Goal: Use online tool/utility: Use online tool/utility

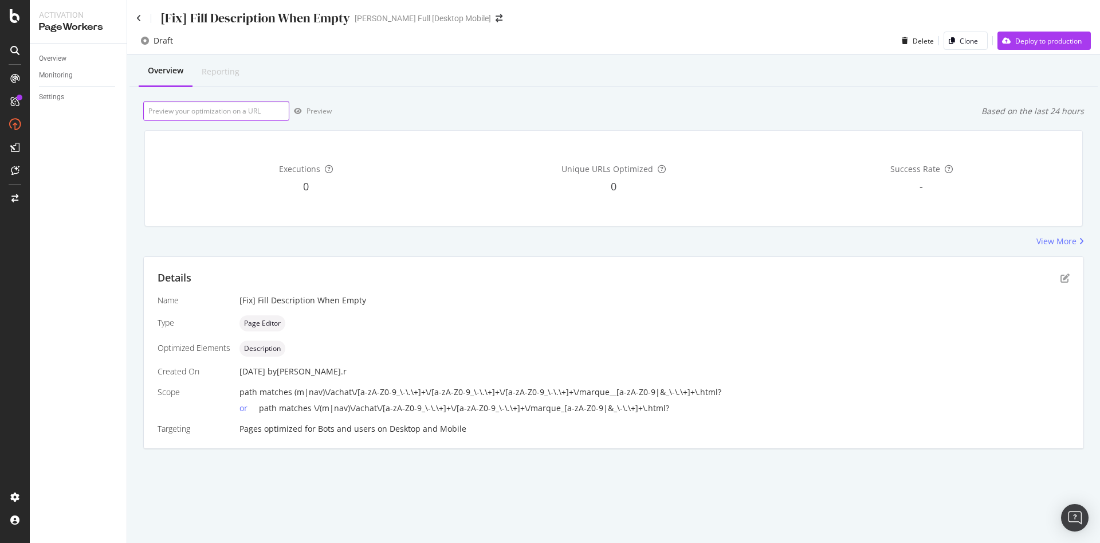
click at [211, 110] on input "url" at bounding box center [216, 111] width 146 height 20
paste input "view-source:[URL][DOMAIN_NAME][PERSON_NAME]"
click at [316, 111] on div "Preview" at bounding box center [319, 111] width 25 height 10
drag, startPoint x: 187, startPoint y: 111, endPoint x: 23, endPoint y: 105, distance: 164.0
click at [23, 105] on div "Activation PageWorkers Overview Monitoring Settings [Fix] Fill Description When…" at bounding box center [550, 271] width 1100 height 543
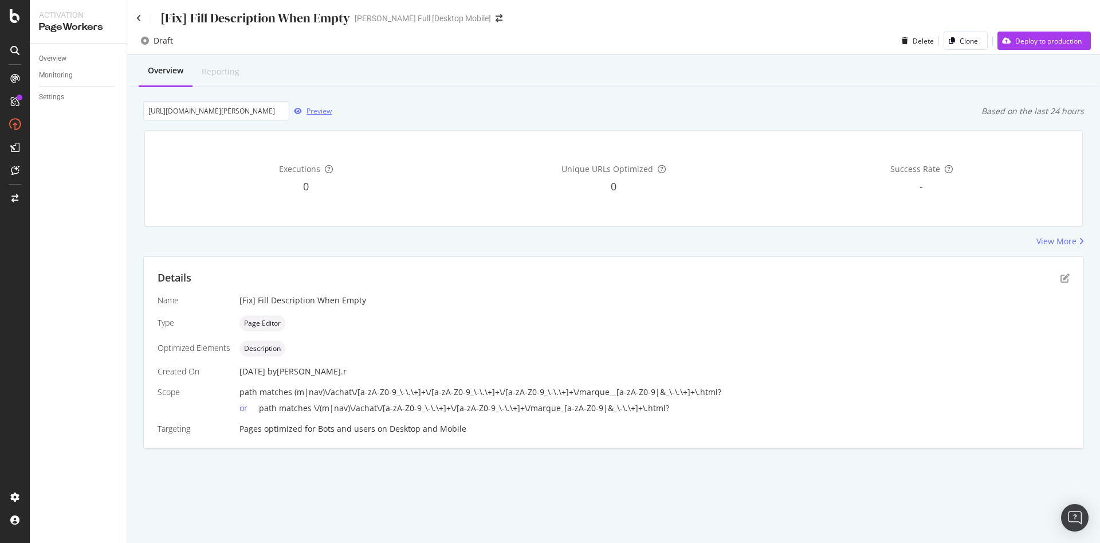
click at [308, 107] on div "Preview" at bounding box center [310, 111] width 42 height 17
click at [204, 113] on input "[URL][DOMAIN_NAME][PERSON_NAME]" at bounding box center [216, 111] width 146 height 20
paste input "vendos85__MP_vendos85"
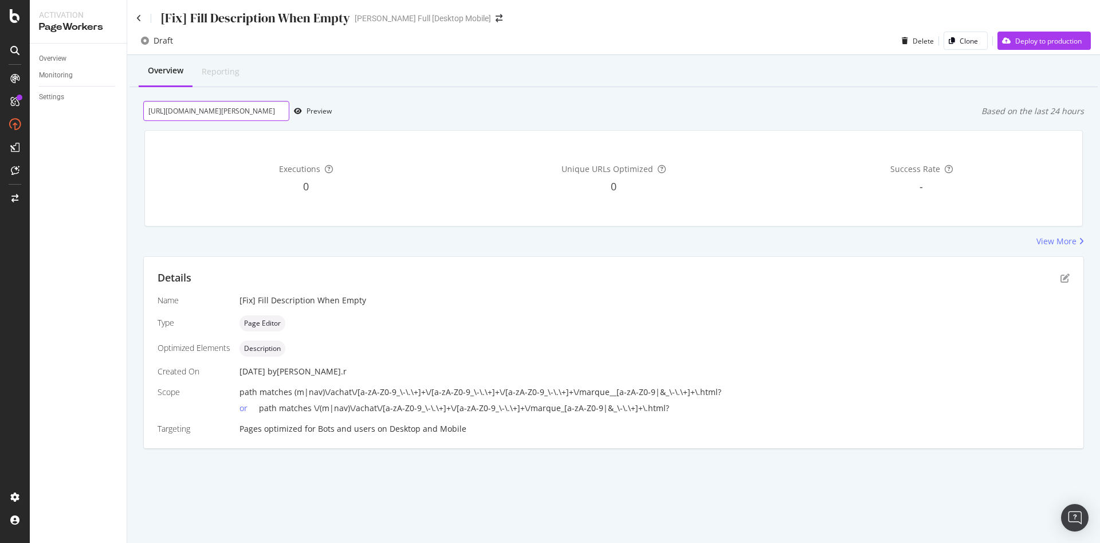
scroll to position [0, 354]
type input "[URL][DOMAIN_NAME][PERSON_NAME]"
click at [315, 108] on div "Preview" at bounding box center [319, 111] width 25 height 10
click at [1064, 277] on icon "pen-to-square" at bounding box center [1065, 277] width 9 height 9
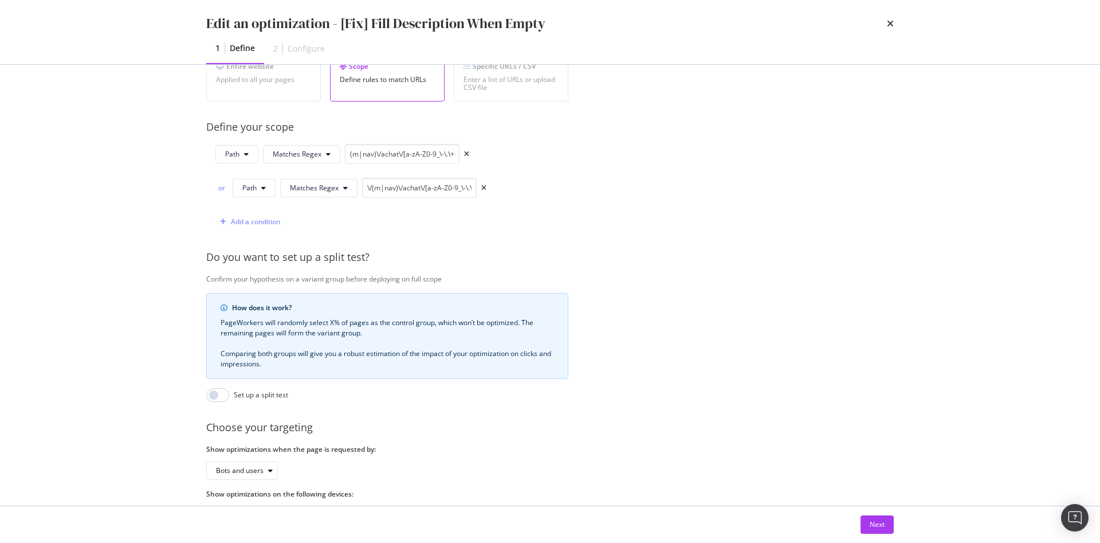
scroll to position [287, 0]
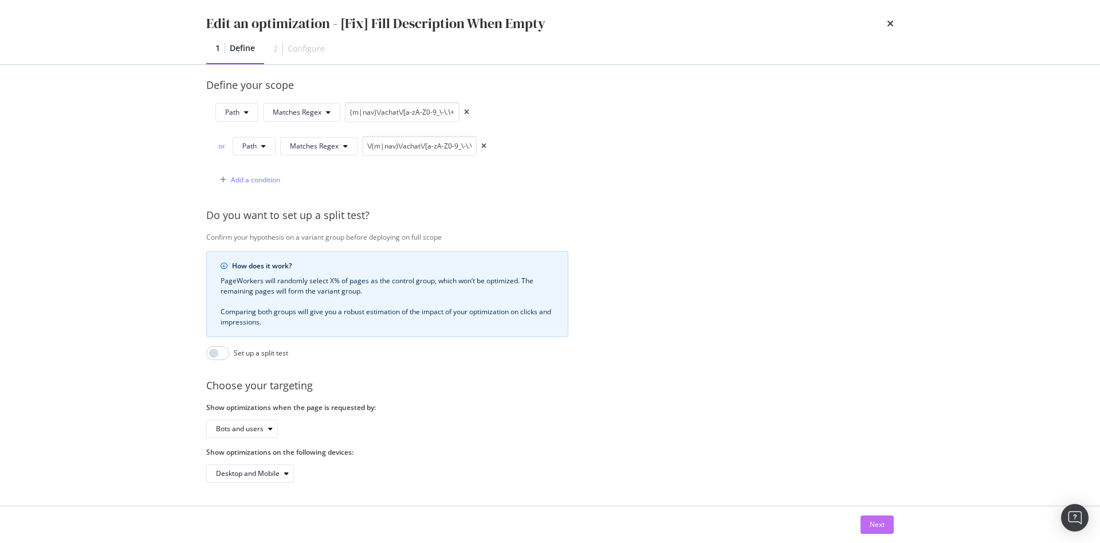
click at [873, 520] on div "Next" at bounding box center [877, 524] width 15 height 10
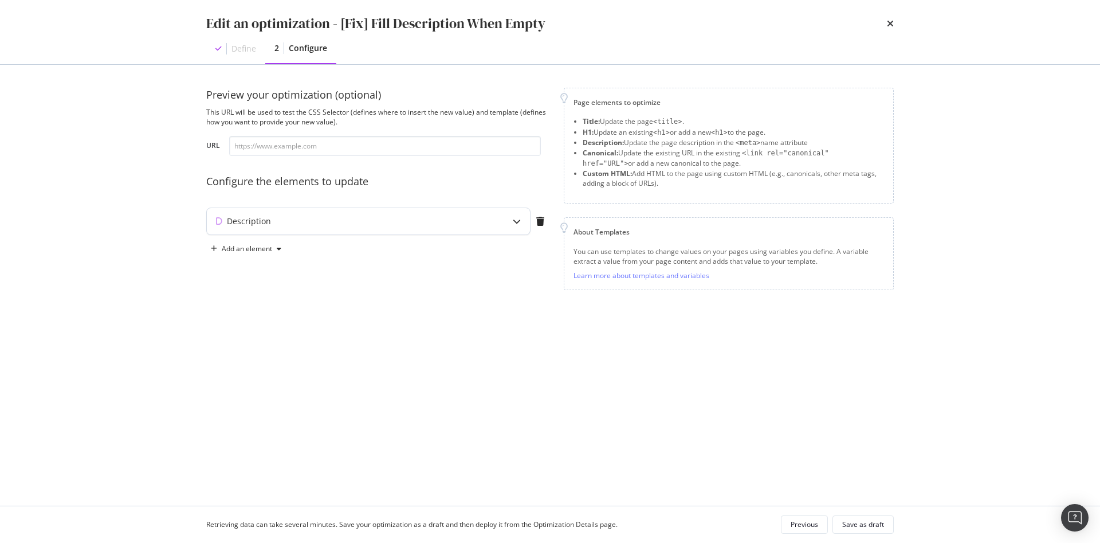
click at [511, 221] on div "modal" at bounding box center [517, 221] width 26 height 26
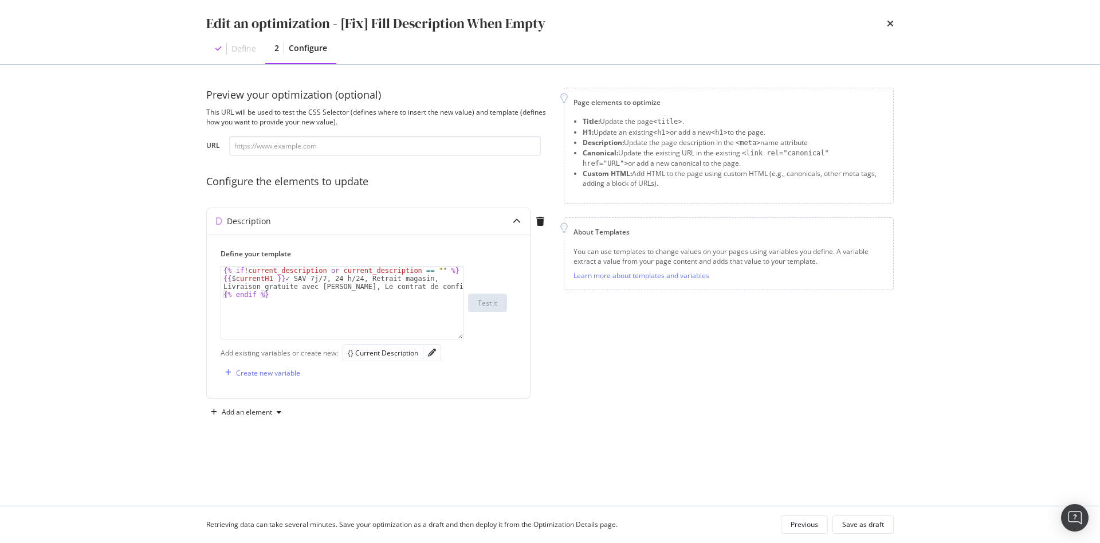
click at [518, 199] on div "Preview your optimization (optional) This URL will be used to test the CSS Sele…" at bounding box center [378, 255] width 344 height 334
type textarea "{% endif %}"
click at [317, 302] on div "{% if ! current_description or current_description == "" %} {{ $ currentH1 }} ✓…" at bounding box center [342, 310] width 242 height 88
click at [514, 221] on icon "modal" at bounding box center [517, 221] width 8 height 8
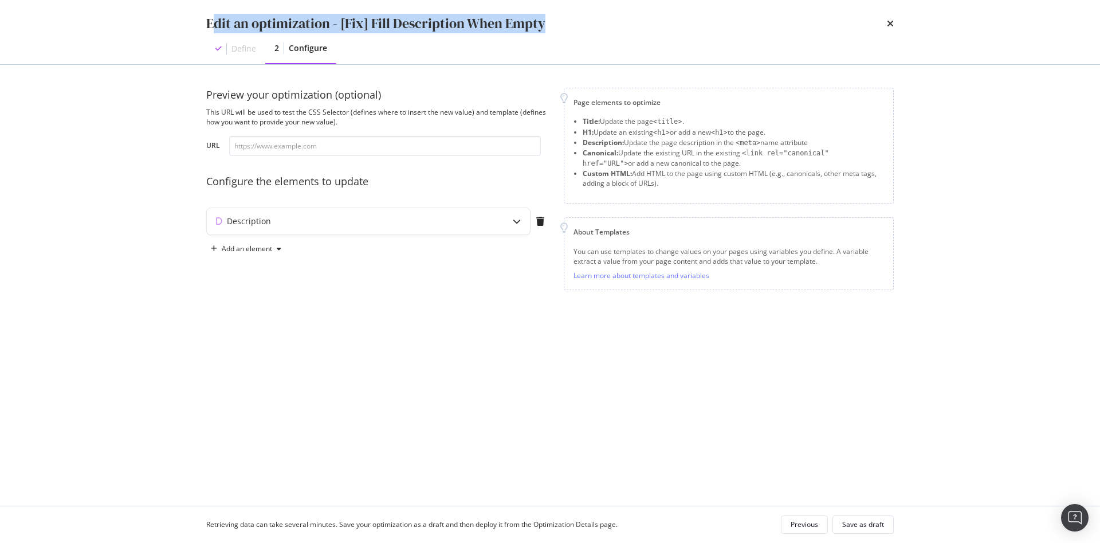
drag, startPoint x: 210, startPoint y: 23, endPoint x: 622, endPoint y: 0, distance: 412.1
click at [645, 5] on div "Edit an optimization - [Fix] Fill Description When Empty Define 2 Configure" at bounding box center [549, 32] width 733 height 64
click at [231, 28] on div "Edit an optimization - [Fix] Fill Description When Empty" at bounding box center [375, 23] width 339 height 19
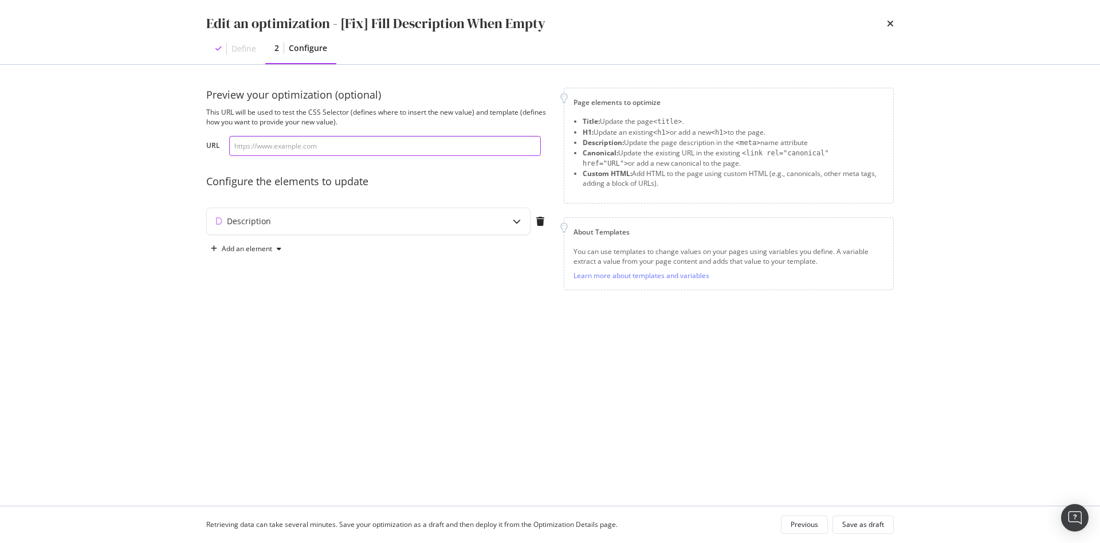
click at [326, 146] on input "modal" at bounding box center [385, 146] width 312 height 20
click at [359, 216] on div "Description" at bounding box center [346, 220] width 278 height 11
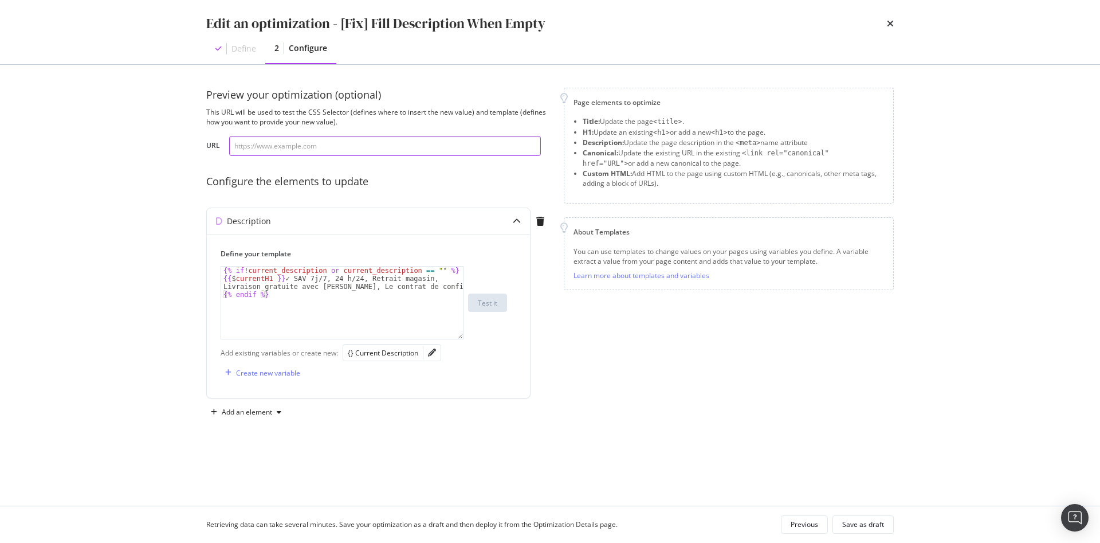
paste input "[URL][DOMAIN_NAME][PERSON_NAME]"
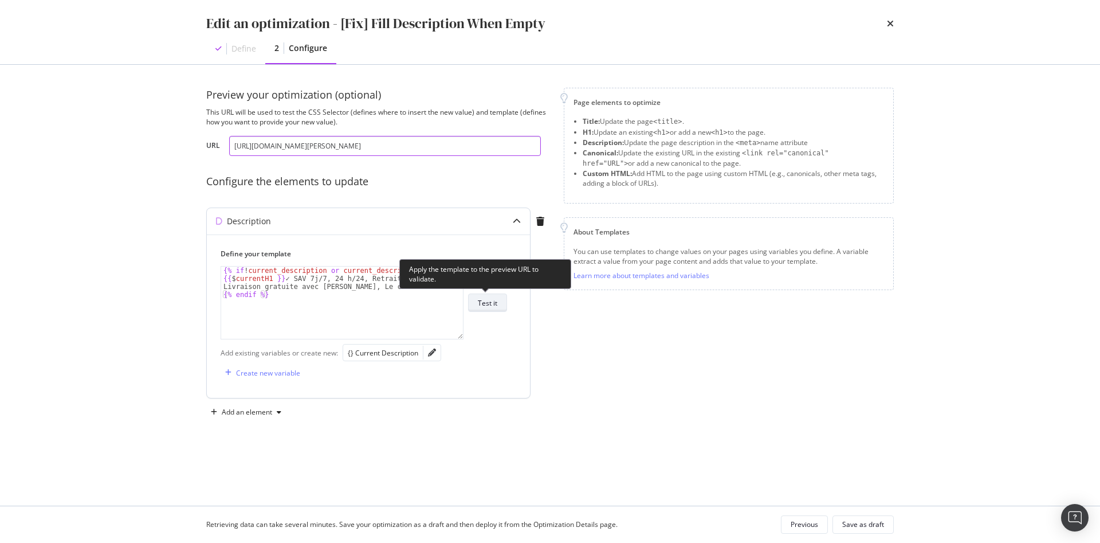
type input "[URL][DOMAIN_NAME][PERSON_NAME]"
click at [483, 304] on div "Test it" at bounding box center [487, 303] width 19 height 10
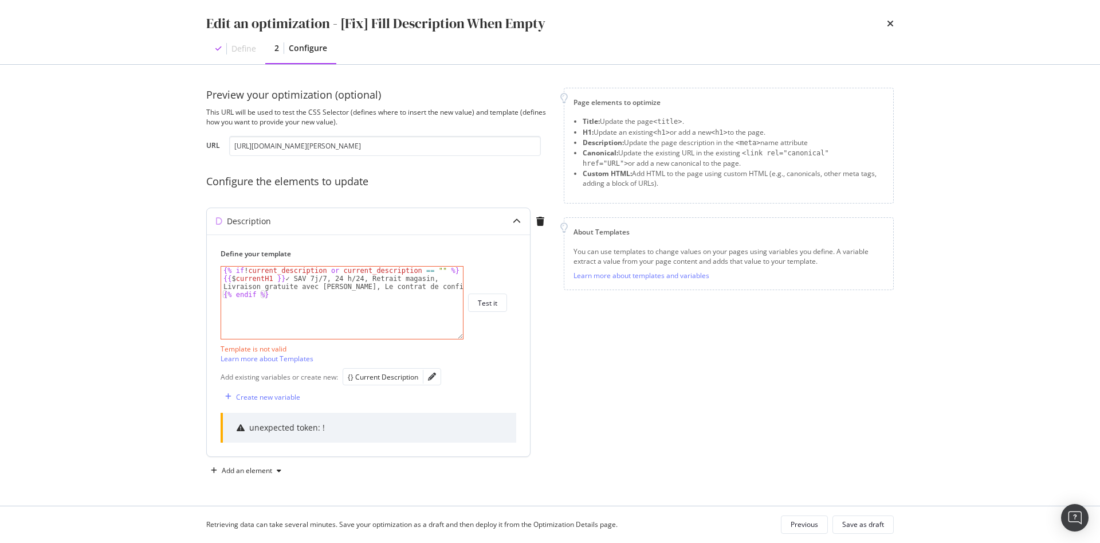
type textarea "{% endif %}"
click at [297, 307] on div "{% if ! current_description or current_description == "" %} {{ $ currentH1 }} ✓…" at bounding box center [342, 310] width 242 height 88
drag, startPoint x: 379, startPoint y: 142, endPoint x: 542, endPoint y: 151, distance: 163.0
click at [542, 151] on div "URL [URL][DOMAIN_NAME][PERSON_NAME]" at bounding box center [378, 146] width 344 height 20
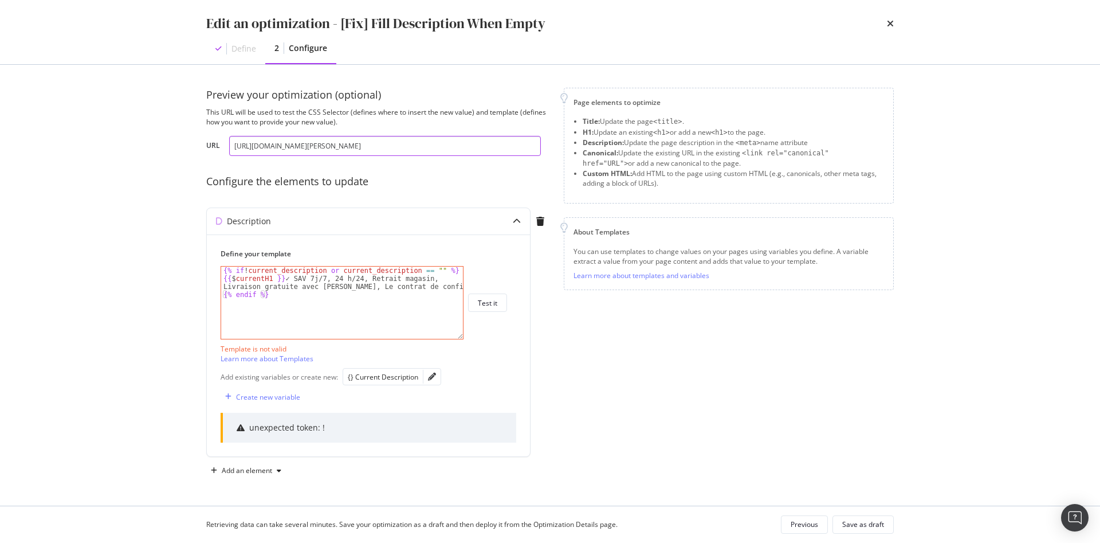
scroll to position [0, 0]
click at [316, 144] on input "[URL][DOMAIN_NAME][PERSON_NAME]" at bounding box center [385, 146] width 312 height 20
paste input "brinno__MP_brinno"
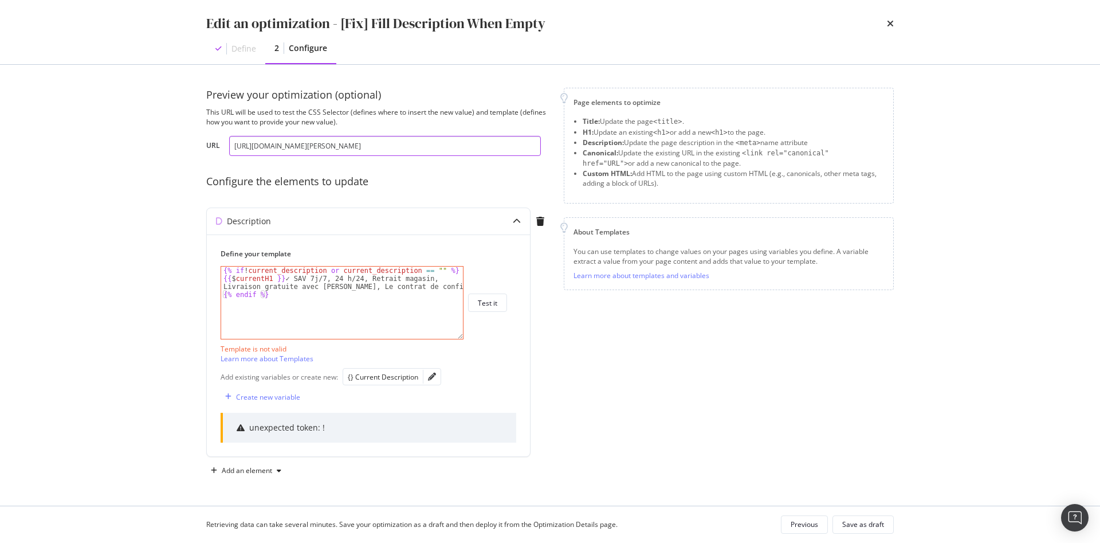
drag, startPoint x: 536, startPoint y: 147, endPoint x: 56, endPoint y: 147, distance: 479.6
click at [56, 147] on div "Edit an optimization - [Fix] Fill Description When Empty Define 2 Configure Pre…" at bounding box center [550, 271] width 1100 height 543
type input "[URL][DOMAIN_NAME][PERSON_NAME]"
click at [62, 160] on div "Edit an optimization - [Fix] Fill Description When Empty Define 2 Configure Pre…" at bounding box center [550, 271] width 1100 height 543
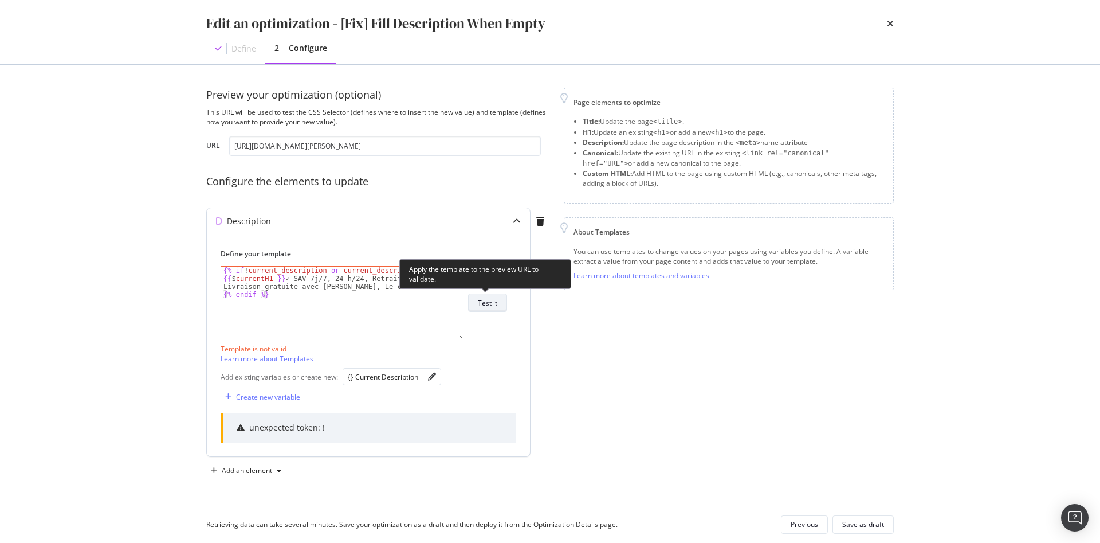
click at [480, 301] on div "Test it" at bounding box center [487, 303] width 19 height 10
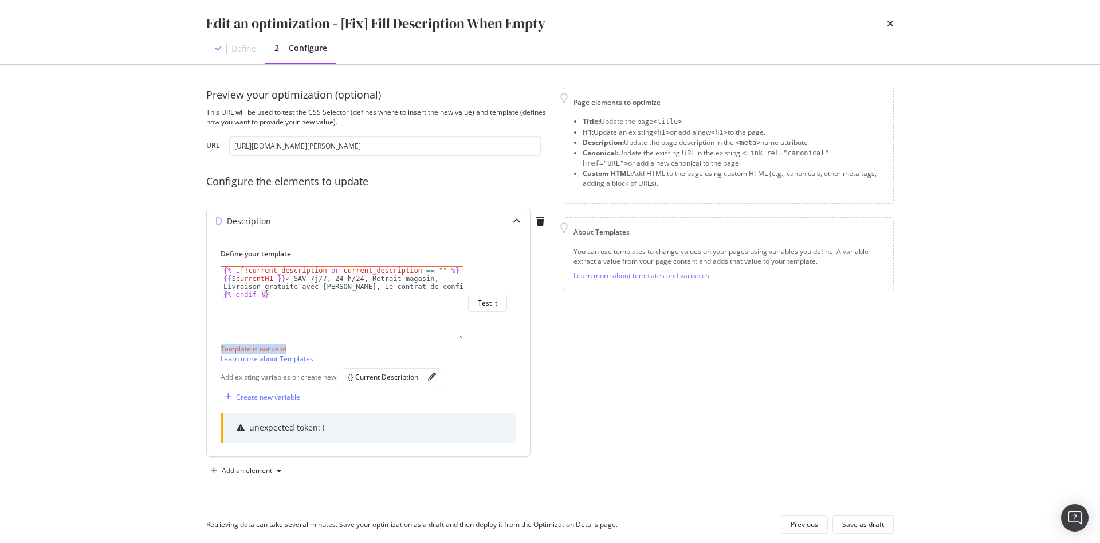
drag, startPoint x: 295, startPoint y: 348, endPoint x: 215, endPoint y: 348, distance: 79.1
click at [215, 348] on div "Define your template {% endif %} {% if ! current_description or current_descrip…" at bounding box center [368, 345] width 323 height 222
click at [332, 357] on div "Learn more about Templates" at bounding box center [369, 359] width 296 height 10
click at [292, 358] on link "Learn more about Templates" at bounding box center [267, 359] width 93 height 10
click at [890, 23] on icon "times" at bounding box center [890, 23] width 7 height 9
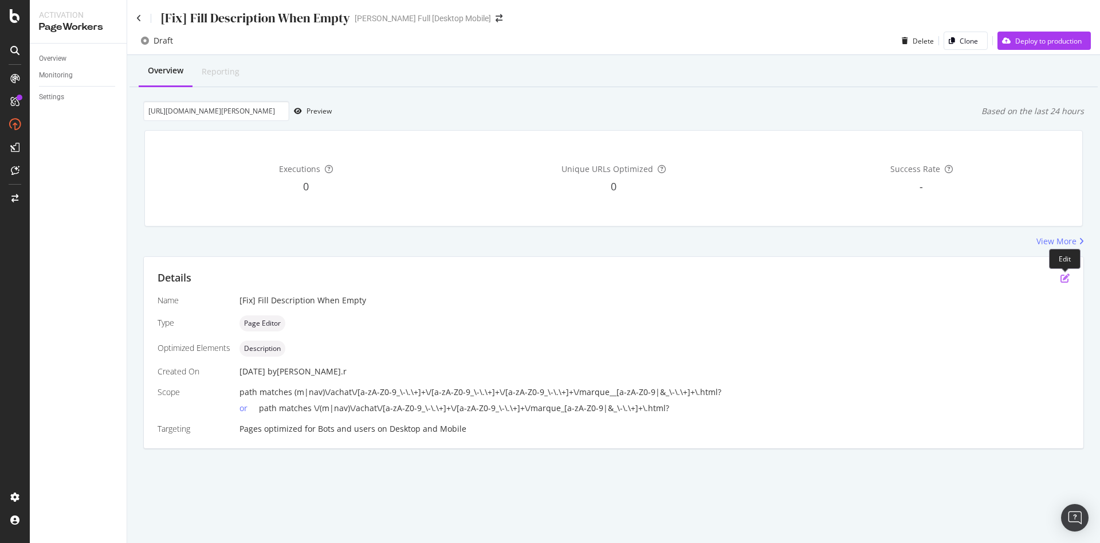
click at [1063, 278] on icon "pen-to-square" at bounding box center [1065, 277] width 9 height 9
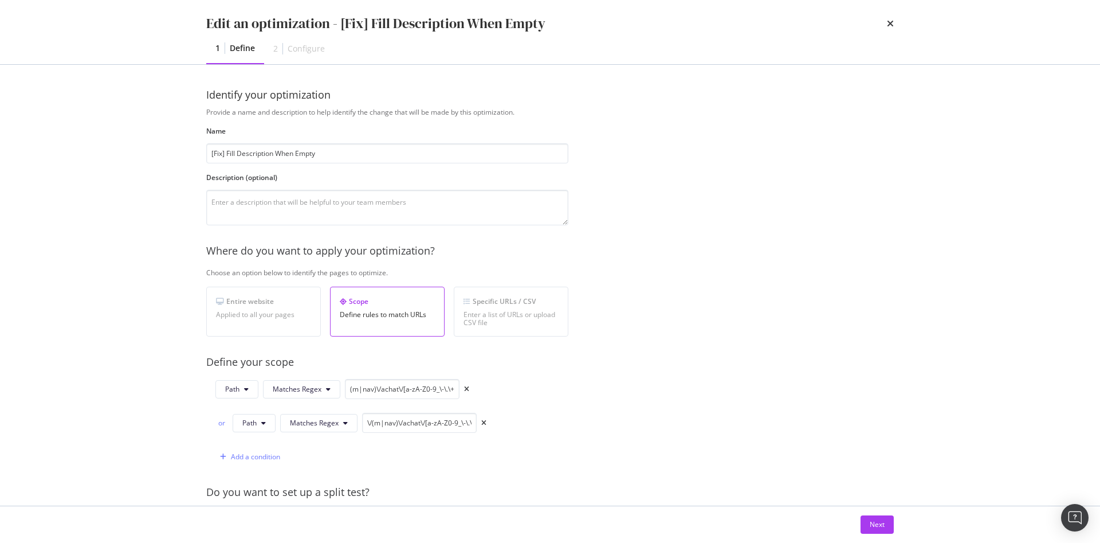
click at [87, 320] on div "Edit an optimization - [Fix] Fill Description When Empty 1 Define 2 Configure I…" at bounding box center [550, 271] width 1100 height 543
click at [880, 521] on div "Next" at bounding box center [877, 524] width 15 height 10
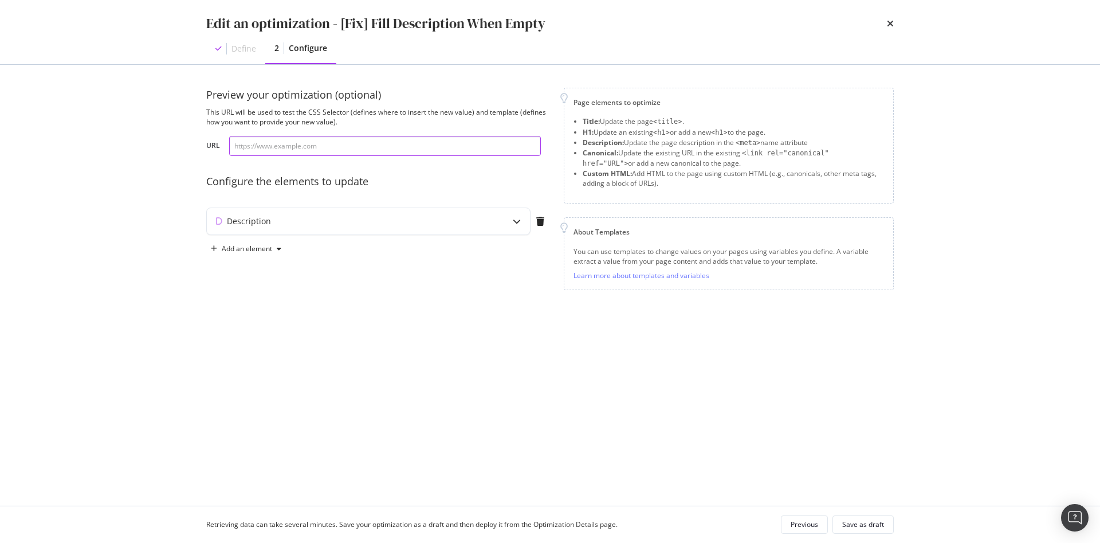
click at [334, 148] on input "modal" at bounding box center [385, 146] width 312 height 20
paste input "[URL][DOMAIN_NAME][PERSON_NAME]"
type input "[URL][DOMAIN_NAME][PERSON_NAME]"
click at [525, 166] on div "Preview your optimization (optional) This URL will be used to test the CSS Sele…" at bounding box center [378, 191] width 344 height 207
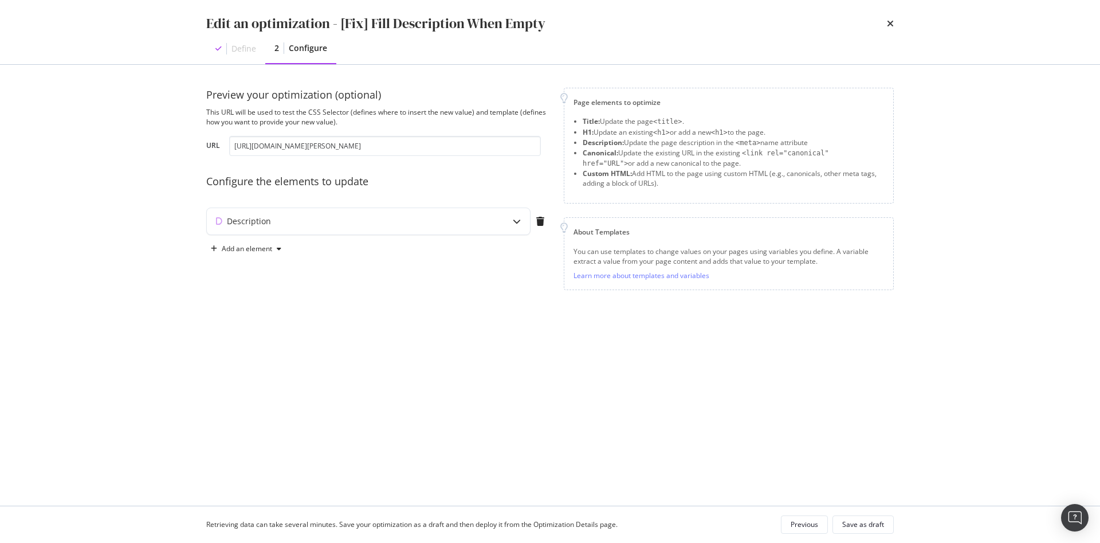
scroll to position [0, 0]
click at [272, 230] on div "Description" at bounding box center [368, 221] width 323 height 26
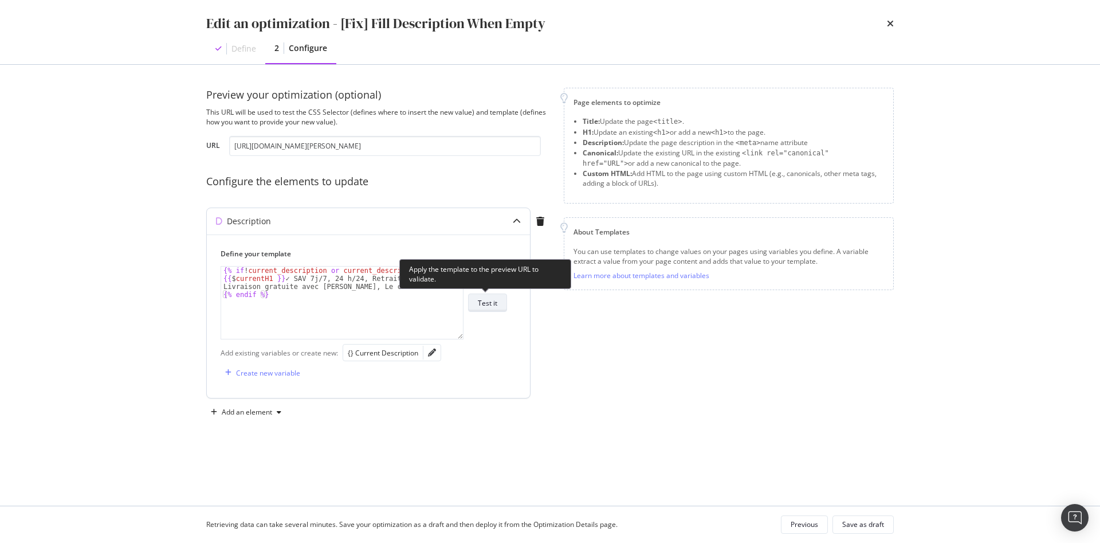
click at [483, 305] on div "Test it" at bounding box center [487, 303] width 19 height 10
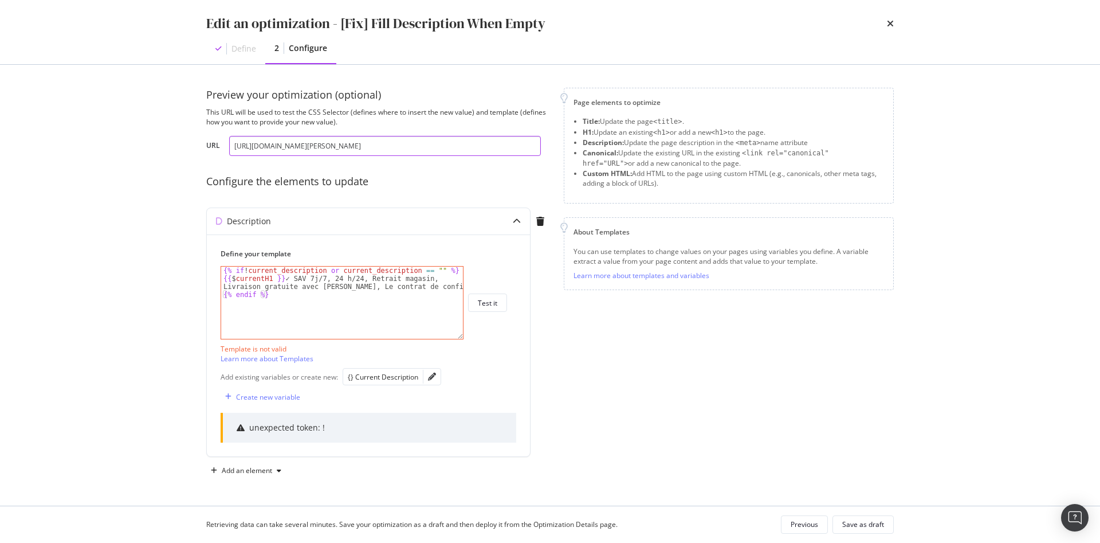
click at [336, 153] on input "[URL][DOMAIN_NAME][PERSON_NAME]" at bounding box center [385, 146] width 312 height 20
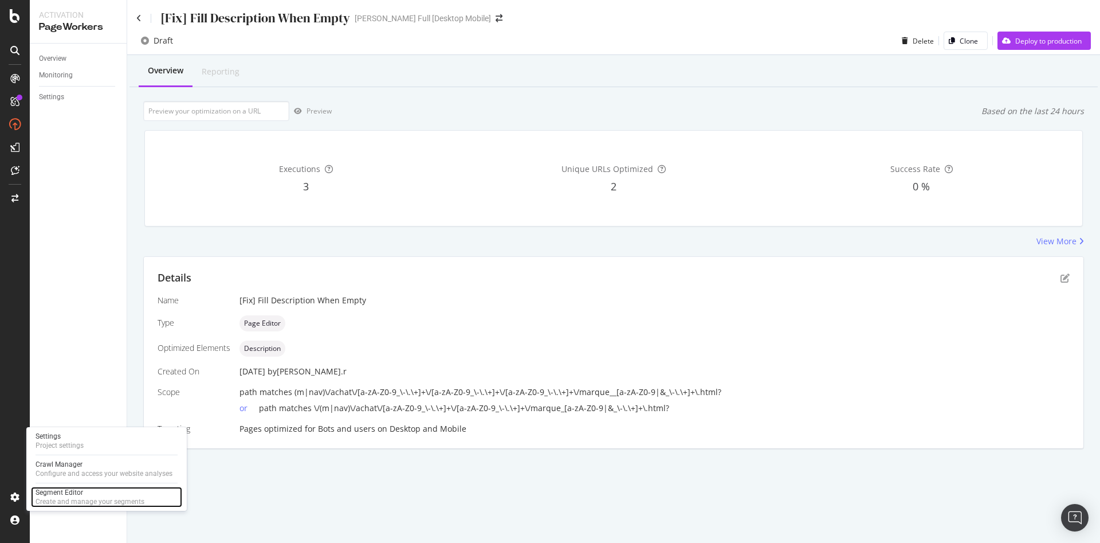
drag, startPoint x: 84, startPoint y: 495, endPoint x: 117, endPoint y: 486, distance: 34.5
click at [84, 495] on div "Segment Editor" at bounding box center [90, 492] width 109 height 9
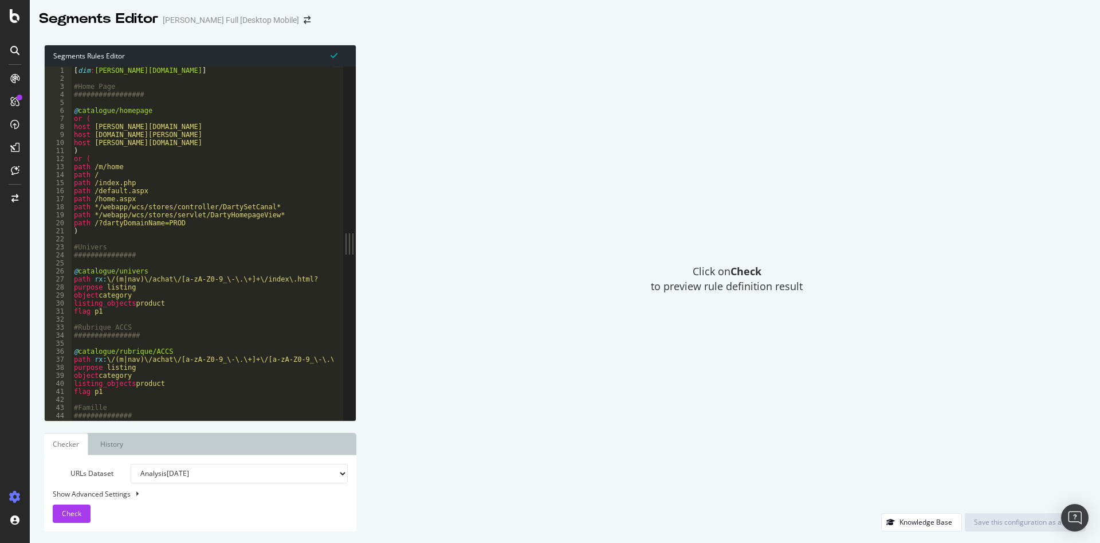
click at [162, 473] on select "Analysis 2025 Oct. 2nd Analysis 2025 Oct. 1st #4 Analysis 2025 Oct. 1st #3 Anal…" at bounding box center [239, 473] width 217 height 19
select select "urlList"
click at [131, 464] on select "Analysis 2025 Oct. 2nd Analysis 2025 Oct. 1st #4 Analysis 2025 Oct. 1st #3 Anal…" at bounding box center [239, 473] width 217 height 19
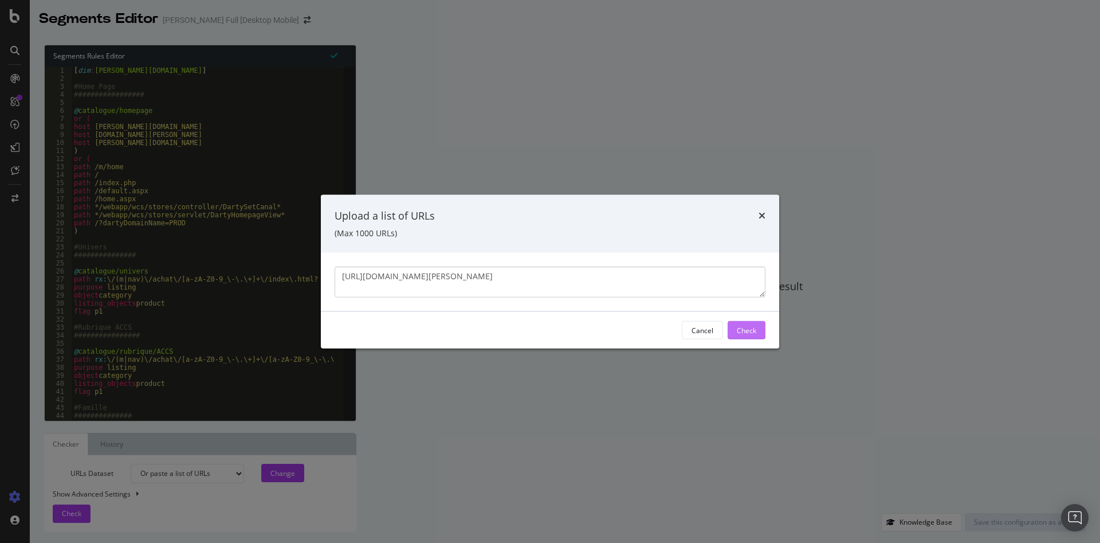
type textarea "[URL][DOMAIN_NAME][PERSON_NAME]"
click at [749, 324] on div "Check" at bounding box center [746, 329] width 19 height 17
